Goal: Information Seeking & Learning: Find specific fact

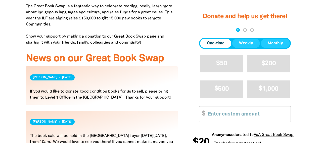
scroll to position [206, 0]
click at [94, 111] on link "Read more" at bounding box center [102, 133] width 152 height 44
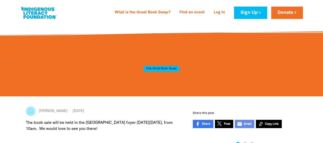
click at [160, 66] on span "FoA Great Book Swap" at bounding box center [161, 68] width 37 height 6
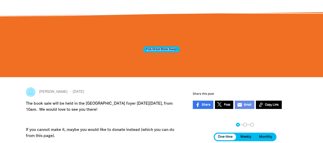
scroll to position [31, 0]
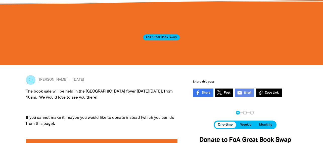
click at [74, 88] on p "The book sale will be held in the [GEOGRAPHIC_DATA] foyer [DATE][DATE], from 10…" at bounding box center [102, 94] width 152 height 12
click at [84, 88] on p "The book sale will be held in the [GEOGRAPHIC_DATA] foyer [DATE][DATE], from 10…" at bounding box center [102, 94] width 152 height 12
copy p "Arts West"
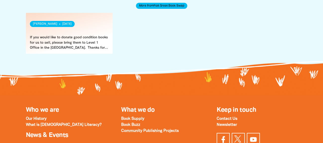
scroll to position [0, 0]
